Goal: Task Accomplishment & Management: Use online tool/utility

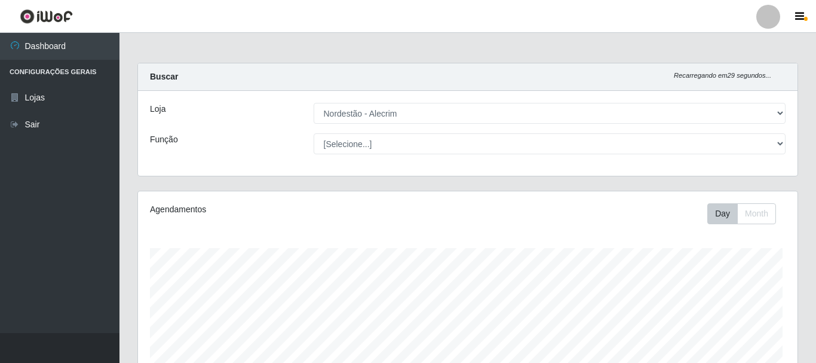
select select "453"
click at [312, 133] on select "[Selecione...] Balconista + Balconista de Padaria Balconista de Padaria ++ Emba…" at bounding box center [547, 143] width 470 height 21
click at [390, 140] on select "[Selecione...] Balconista + Balconista de Padaria Balconista de Padaria ++ Emba…" at bounding box center [547, 143] width 470 height 21
click at [312, 133] on select "[Selecione...] Balconista + Balconista de Padaria Balconista de Padaria ++ Emba…" at bounding box center [547, 143] width 470 height 21
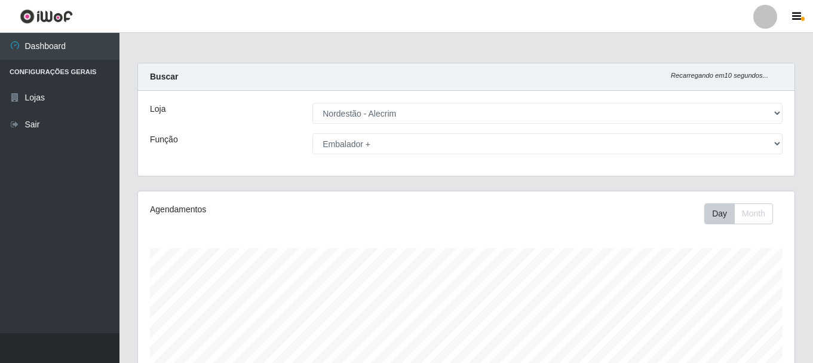
click at [390, 153] on select "[Selecione...] Balconista + Balconista de Padaria Balconista de Padaria ++ Emba…" at bounding box center [547, 143] width 470 height 21
select select "1"
click at [312, 133] on select "[Selecione...] Balconista + Balconista de Padaria Balconista de Padaria ++ Emba…" at bounding box center [547, 143] width 470 height 21
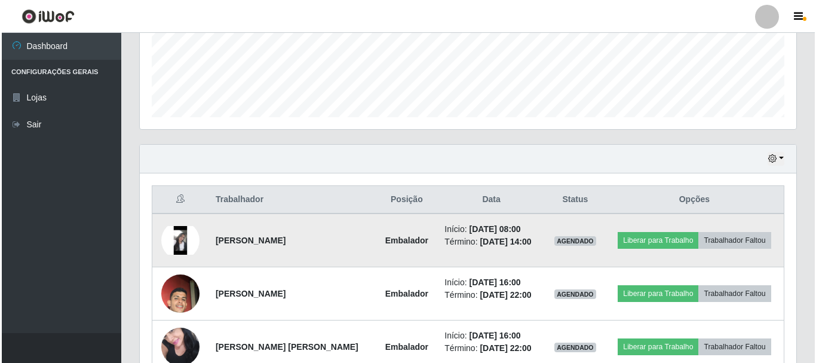
scroll to position [377, 0]
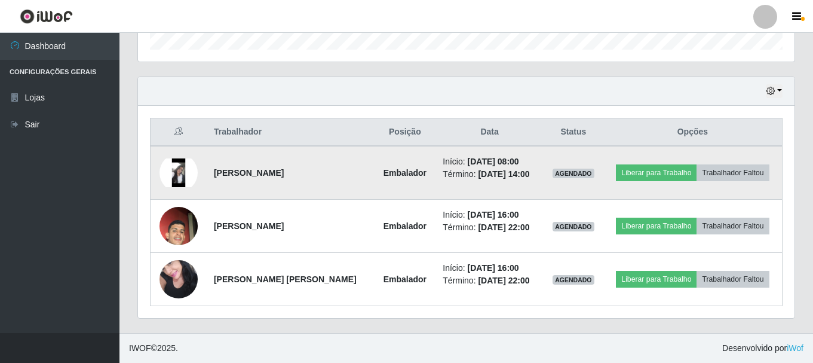
click at [188, 173] on img at bounding box center [178, 172] width 38 height 29
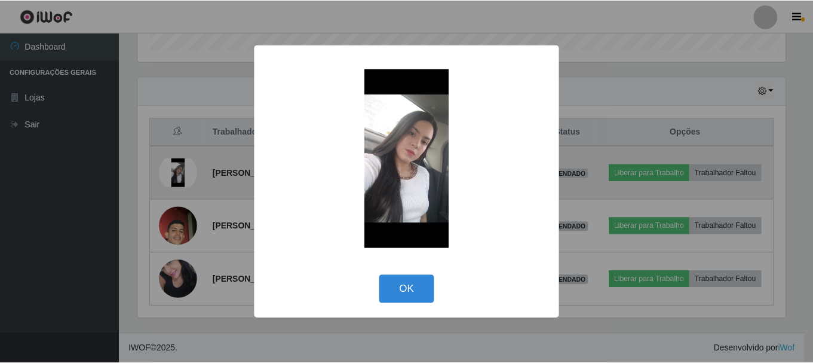
scroll to position [248, 650]
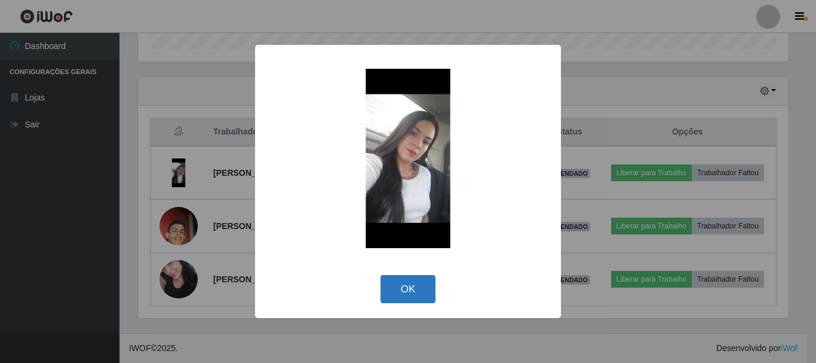
click at [410, 294] on button "OK" at bounding box center [408, 289] width 56 height 28
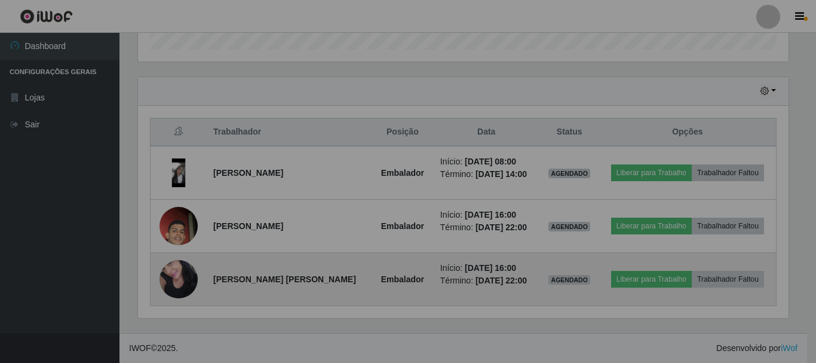
scroll to position [248, 656]
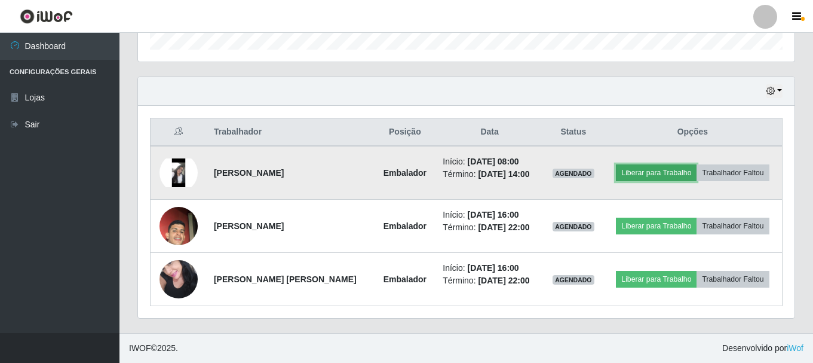
click at [635, 173] on button "Liberar para Trabalho" at bounding box center [656, 172] width 81 height 17
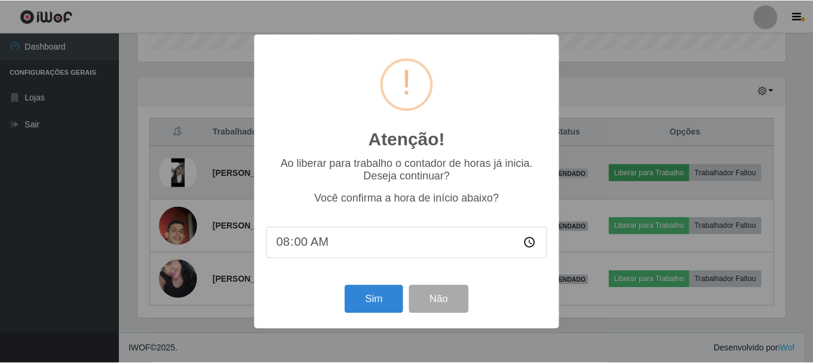
scroll to position [248, 650]
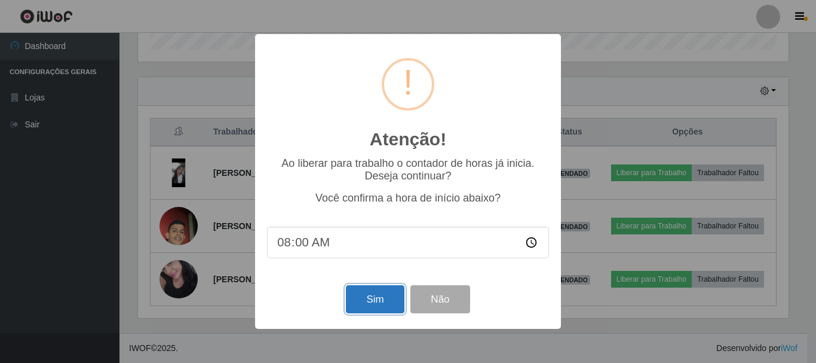
click at [367, 301] on button "Sim" at bounding box center [375, 299] width 58 height 28
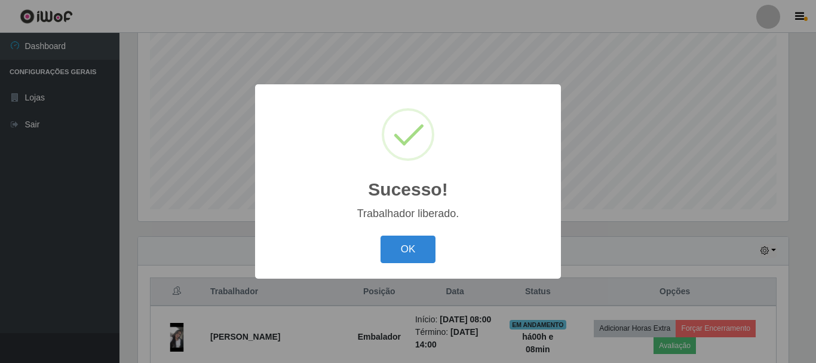
click at [416, 264] on div "OK Cancel" at bounding box center [408, 249] width 282 height 34
click at [419, 254] on button "OK" at bounding box center [408, 249] width 56 height 28
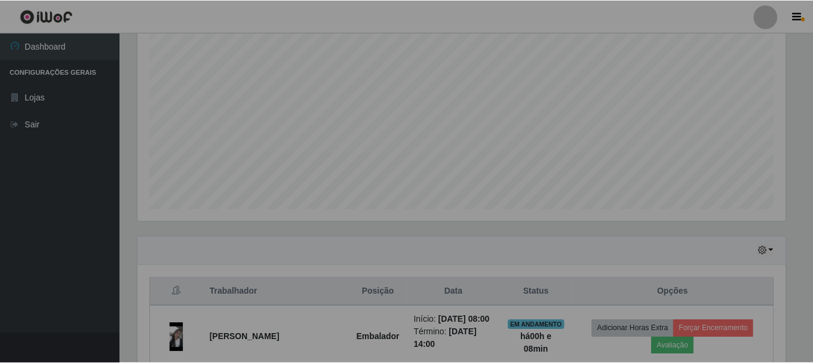
scroll to position [248, 656]
